Goal: Find specific page/section: Find specific page/section

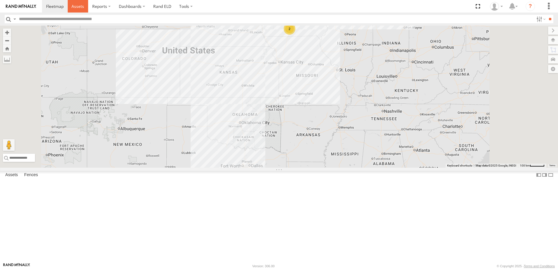
click at [80, 6] on span at bounding box center [77, 6] width 13 height 6
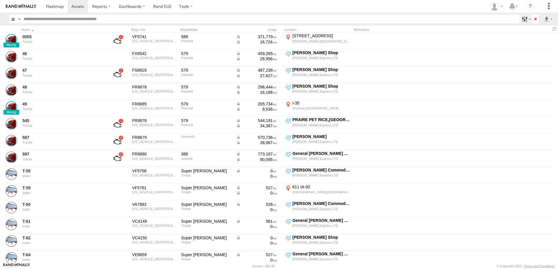
click at [521, 18] on label at bounding box center [525, 19] width 13 height 8
click at [0, 0] on span "Tractor" at bounding box center [0, 0] width 0 height 0
click at [533, 19] on input "**" at bounding box center [535, 19] width 7 height 8
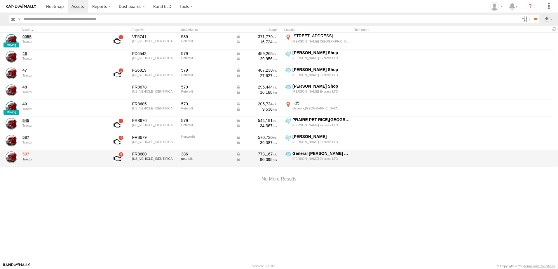
click at [28, 155] on link "597" at bounding box center [62, 154] width 80 height 5
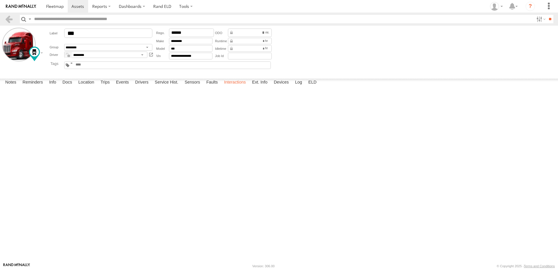
click at [233, 87] on label "Interactions" at bounding box center [235, 83] width 28 height 8
click at [8, 18] on link at bounding box center [9, 19] width 8 height 8
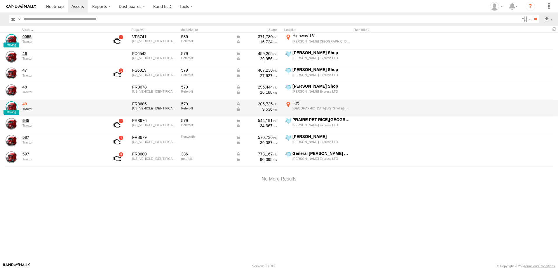
click at [25, 105] on link "49" at bounding box center [62, 103] width 80 height 5
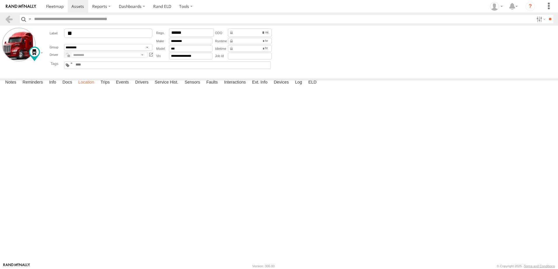
click at [91, 87] on label "Location" at bounding box center [86, 83] width 22 height 8
click at [8, 17] on link at bounding box center [9, 19] width 8 height 8
